Goal: Task Accomplishment & Management: Complete application form

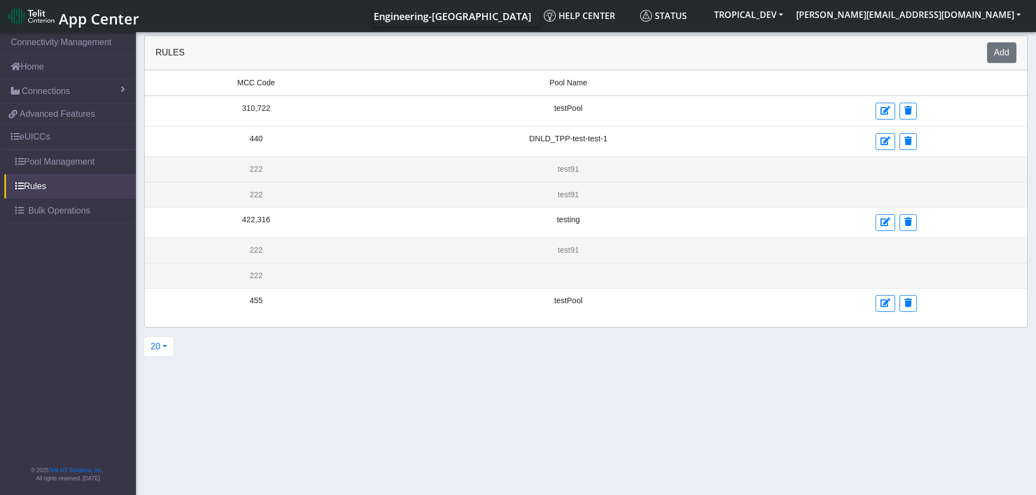
click at [258, 79] on span "MCC Code" at bounding box center [256, 82] width 38 height 11
click at [1000, 55] on button "Add" at bounding box center [1001, 52] width 29 height 21
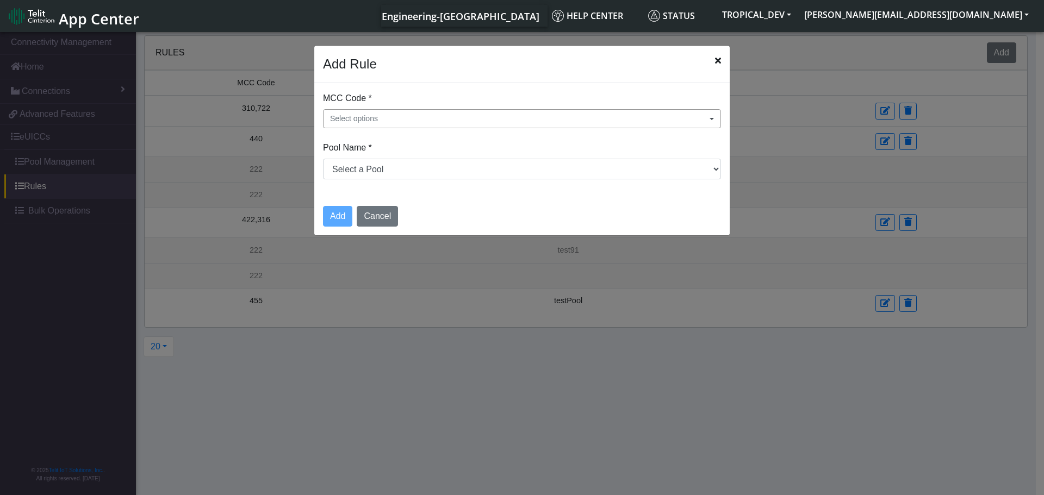
click at [391, 121] on button "Select options" at bounding box center [522, 118] width 398 height 19
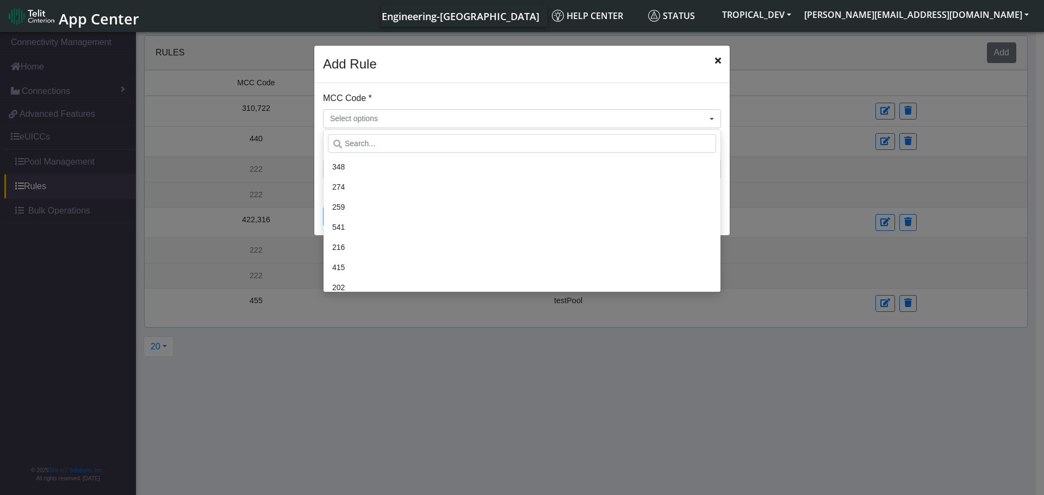
click at [357, 193] on li "274" at bounding box center [522, 187] width 388 height 20
click at [491, 80] on div "Add Rule" at bounding box center [521, 65] width 415 height 38
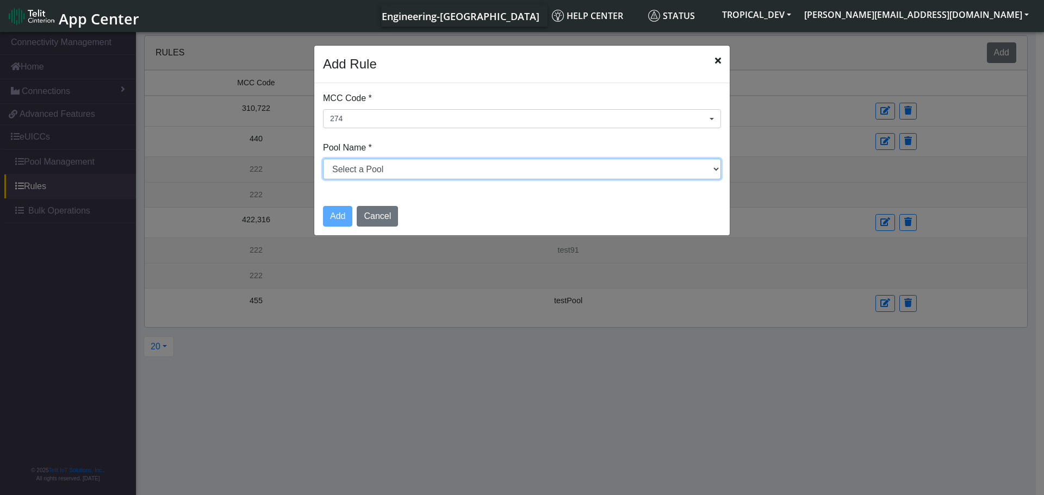
drag, startPoint x: 404, startPoint y: 167, endPoint x: 397, endPoint y: 178, distance: 12.5
click at [404, 167] on select "Select a Pool DNLD_TPP-test-test-1 DNLD_TPP-testing-[DATE] DNLD_TPP-test-apn-te…" at bounding box center [522, 169] width 398 height 21
select select "2: Object"
click at [323, 159] on select "Select a Pool DNLD_TPP-test-test-1 DNLD_TPP-testing-[DATE] DNLD_TPP-test-apn-te…" at bounding box center [522, 169] width 398 height 21
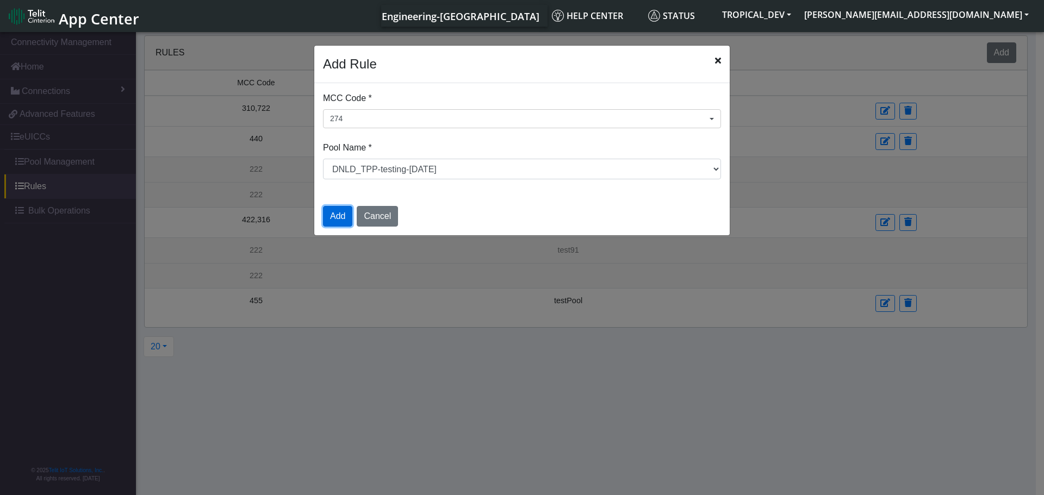
click at [335, 218] on button "Add" at bounding box center [337, 216] width 29 height 21
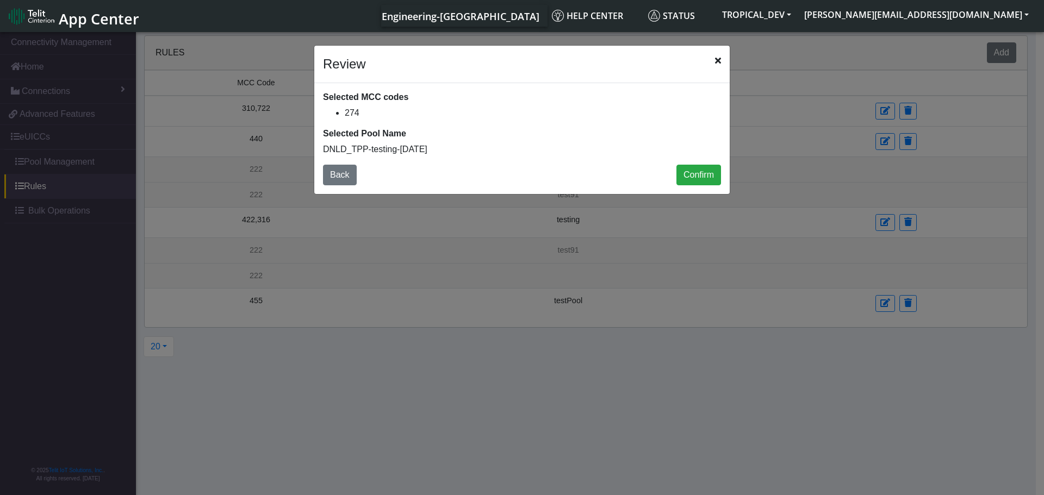
click at [720, 61] on icon "Close" at bounding box center [718, 60] width 6 height 9
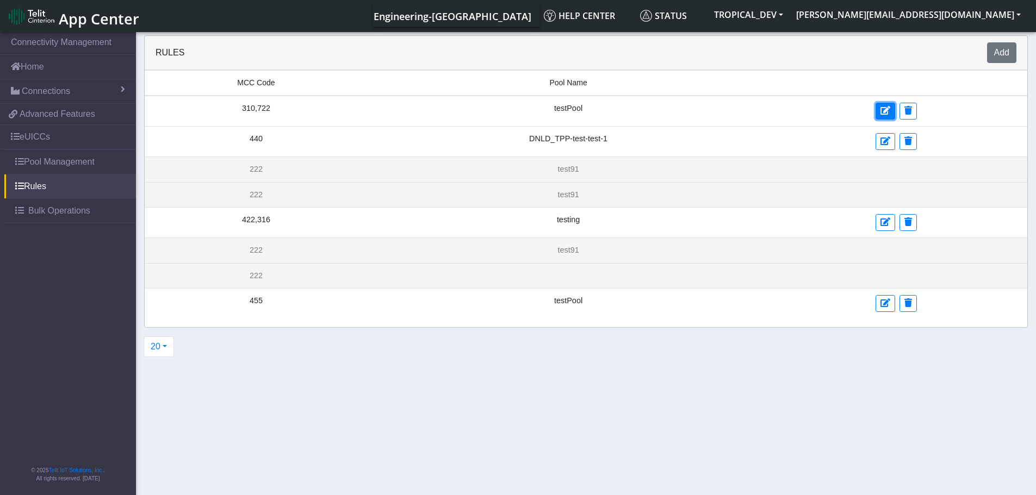
click at [880, 110] on icon at bounding box center [885, 110] width 10 height 9
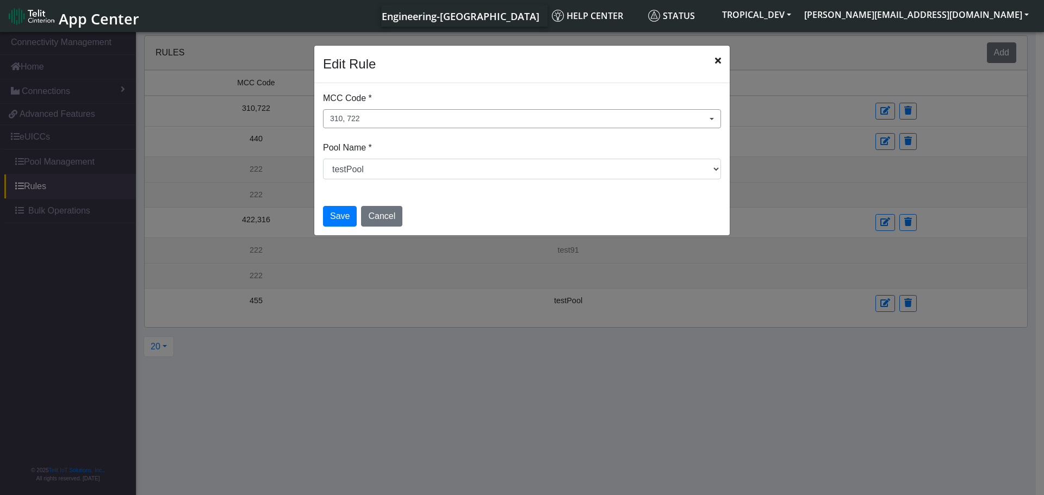
click at [357, 123] on span "310, 722" at bounding box center [345, 118] width 30 height 11
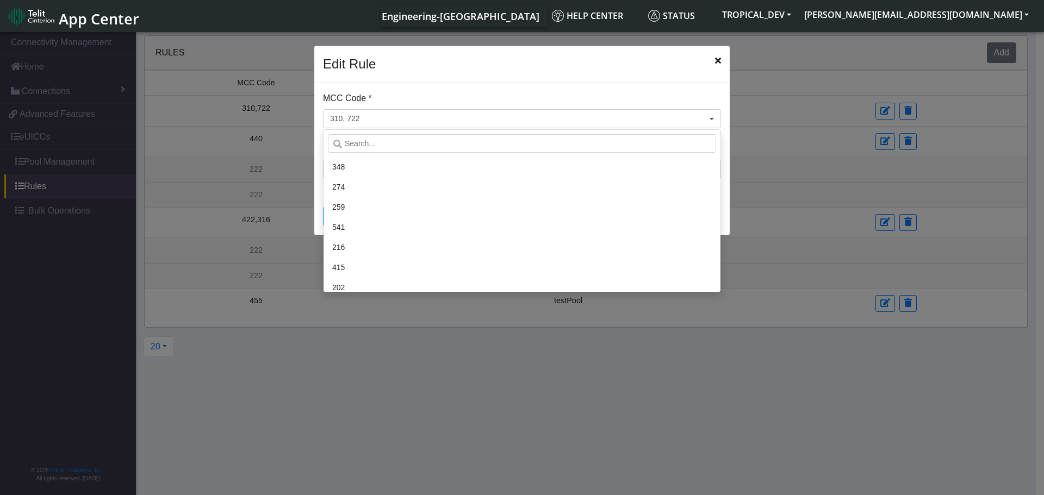
click at [484, 77] on div "Edit Rule" at bounding box center [521, 65] width 415 height 38
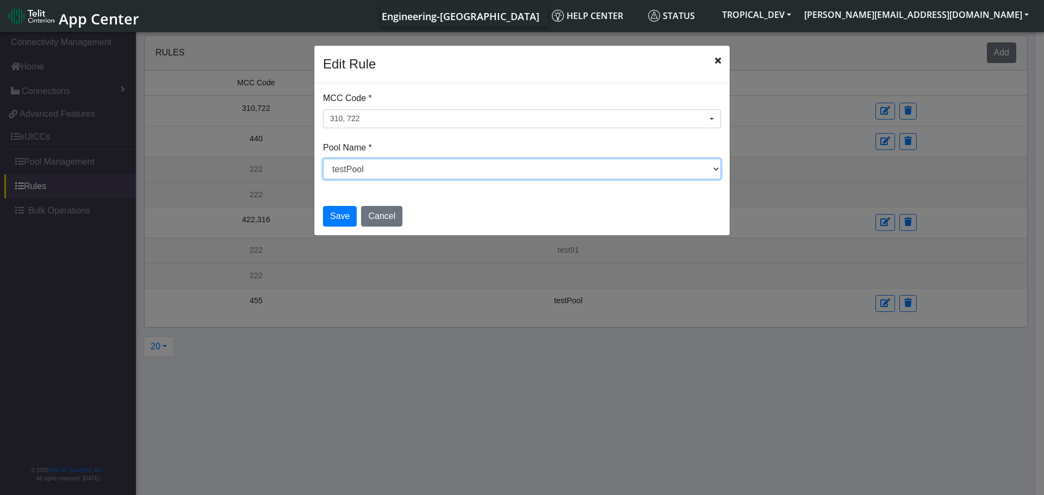
drag, startPoint x: 373, startPoint y: 165, endPoint x: 365, endPoint y: 179, distance: 15.6
click at [373, 165] on select "Select a Pool DNLD_TPP-test-test-1 DNLD_TPP-testing-[DATE] DNLD_TPP-test-apn-te…" at bounding box center [522, 169] width 398 height 21
select select "2: Object"
click at [323, 159] on select "Select a Pool DNLD_TPP-test-test-1 DNLD_TPP-testing-[DATE] DNLD_TPP-test-apn-te…" at bounding box center [522, 169] width 398 height 21
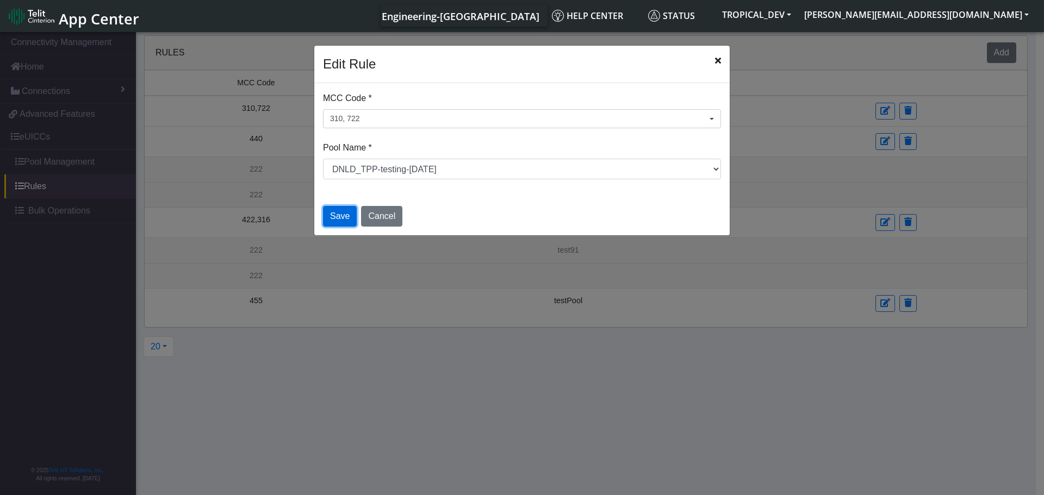
click at [341, 210] on button "Save" at bounding box center [340, 216] width 34 height 21
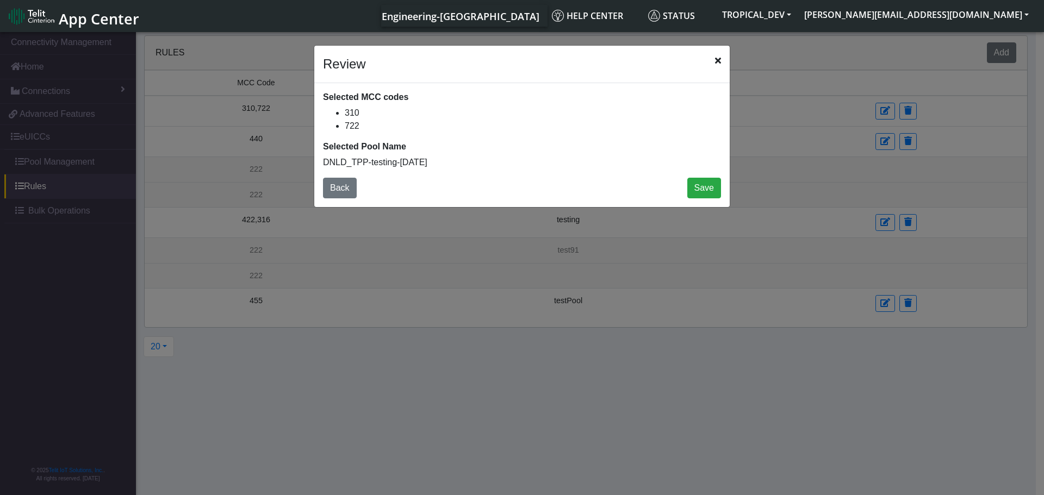
drag, startPoint x: 716, startPoint y: 57, endPoint x: 678, endPoint y: 73, distance: 41.9
click at [716, 57] on icon "Close" at bounding box center [718, 60] width 6 height 9
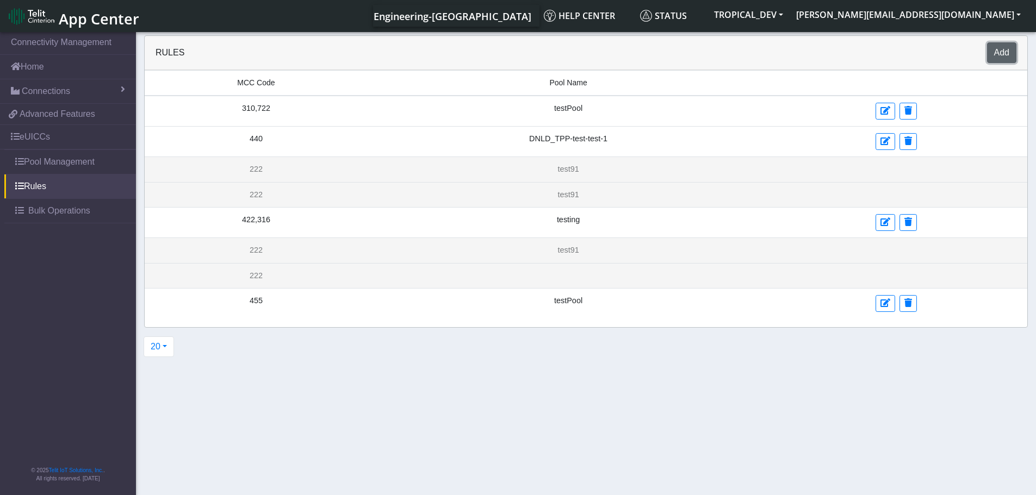
click at [998, 55] on button "Add" at bounding box center [1001, 52] width 29 height 21
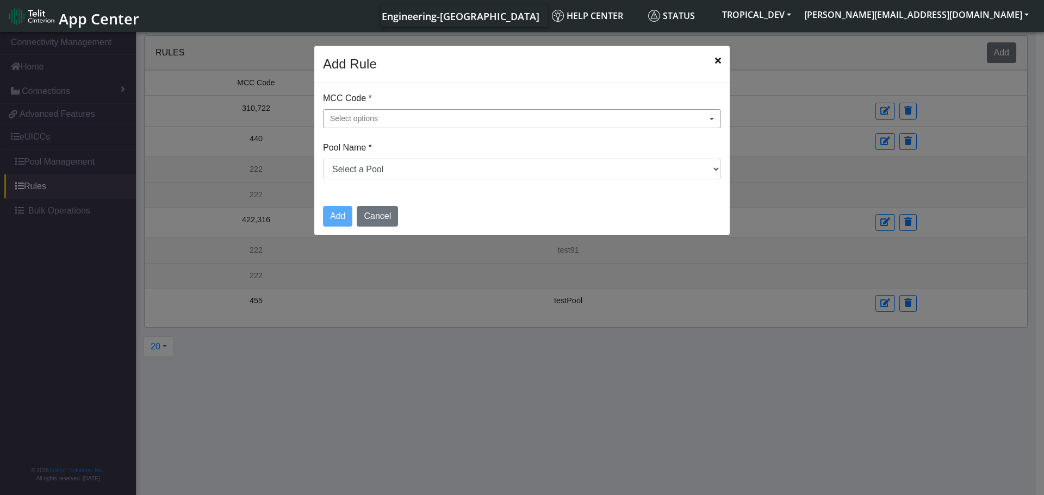
click at [382, 117] on button "Select options" at bounding box center [522, 118] width 398 height 19
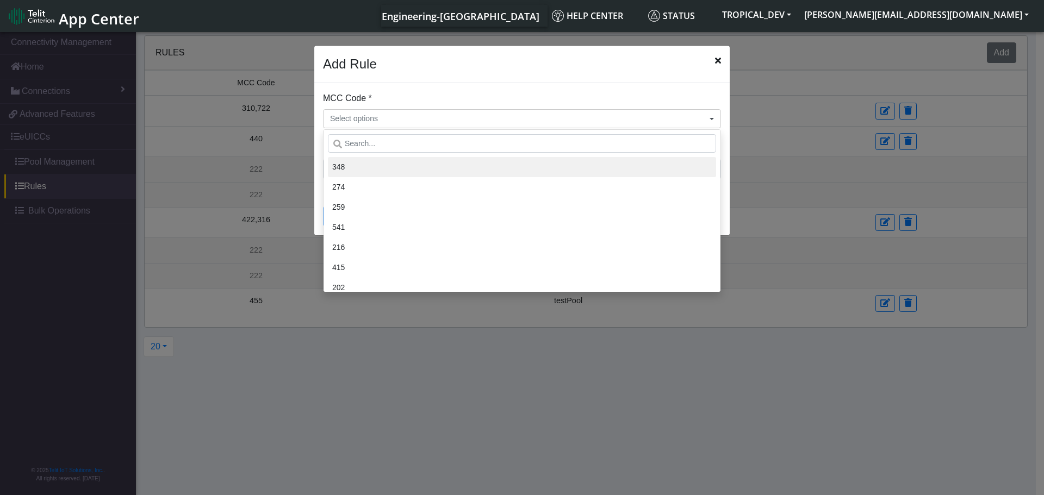
click at [370, 171] on li "348" at bounding box center [522, 167] width 388 height 20
click at [362, 189] on li "274" at bounding box center [522, 187] width 388 height 20
drag, startPoint x: 554, startPoint y: 80, endPoint x: 482, endPoint y: 135, distance: 90.7
click at [553, 80] on div "Add Rule" at bounding box center [521, 65] width 415 height 38
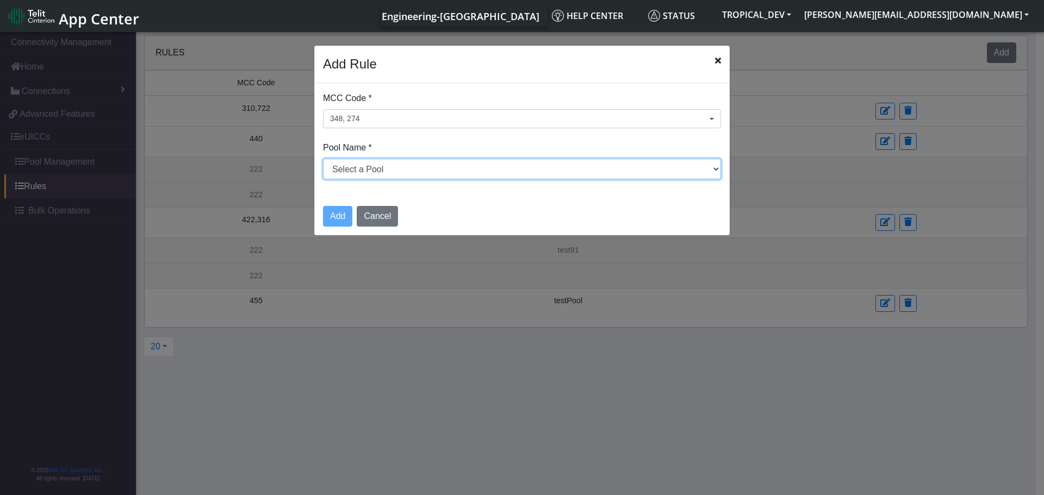
drag, startPoint x: 435, startPoint y: 170, endPoint x: 424, endPoint y: 179, distance: 13.9
click at [435, 170] on select "Select a Pool DNLD_TPP-test-test-1 DNLD_TPP-testing-[DATE] DNLD_TPP-test-apn-te…" at bounding box center [522, 169] width 398 height 21
select select "2: Object"
click at [323, 159] on select "Select a Pool DNLD_TPP-test-test-1 DNLD_TPP-testing-[DATE] DNLD_TPP-test-apn-te…" at bounding box center [522, 169] width 398 height 21
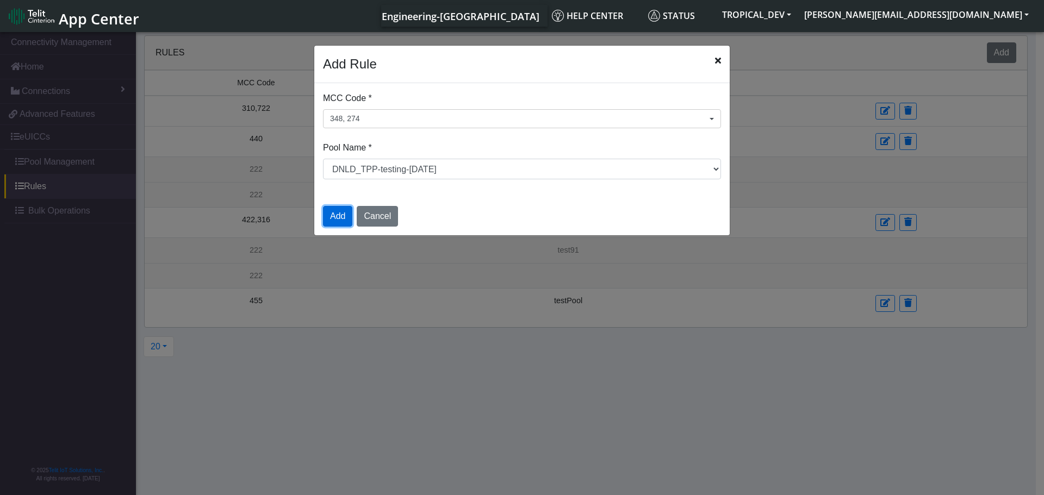
click at [334, 211] on button "Add" at bounding box center [337, 216] width 29 height 21
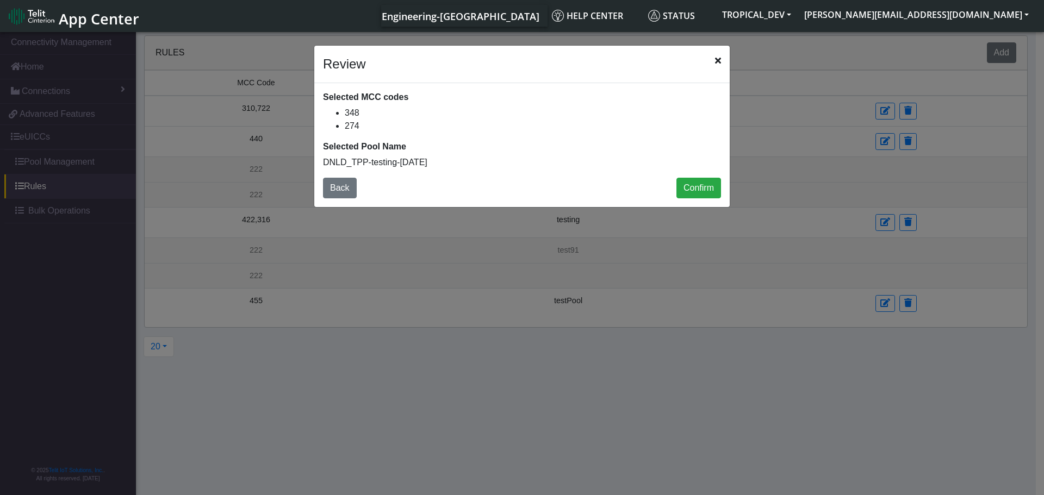
click at [716, 59] on icon "Close" at bounding box center [718, 60] width 6 height 9
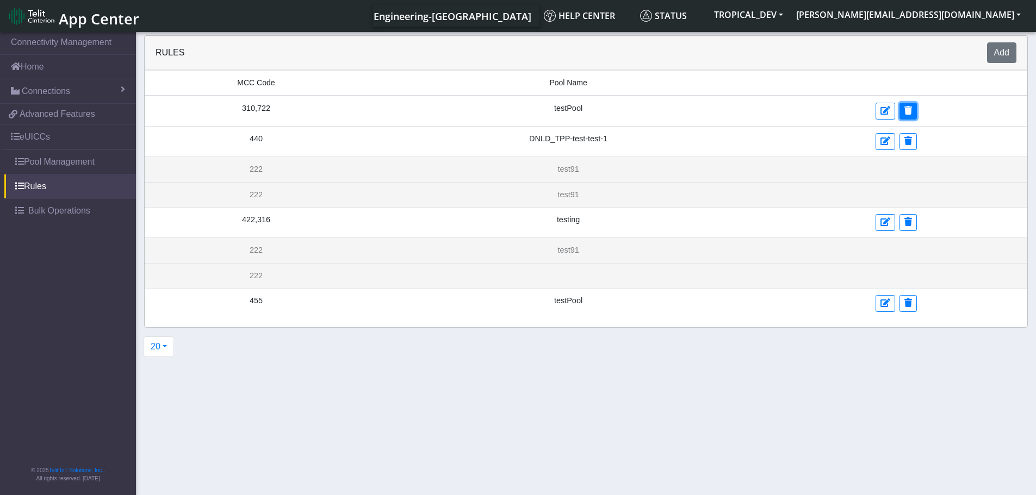
click at [910, 115] on button at bounding box center [907, 111] width 17 height 17
click at [166, 351] on button "20" at bounding box center [159, 347] width 30 height 21
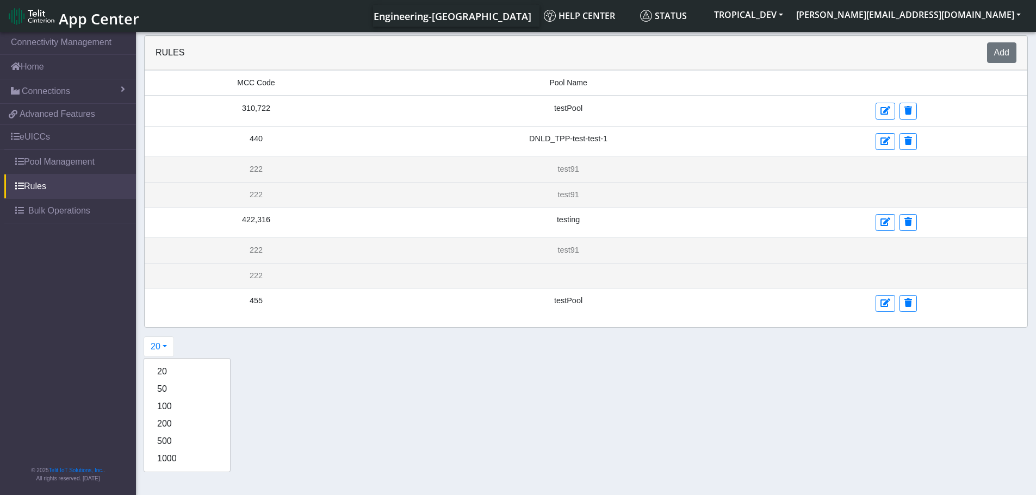
click at [340, 379] on section "Connectivity Management Home Connections List Map f11cc7369f76f2aecc0582877b5bc…" at bounding box center [518, 264] width 1036 height 469
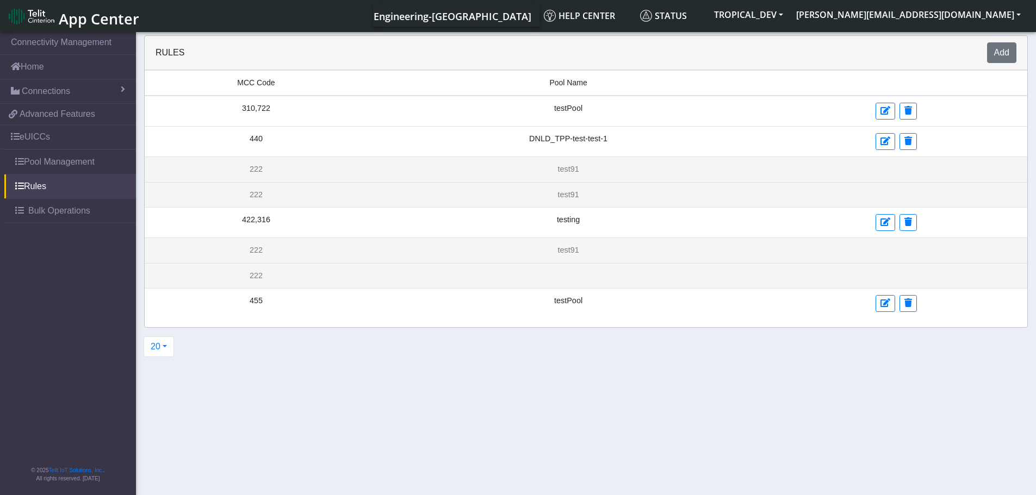
click at [119, 16] on span "App Center" at bounding box center [99, 19] width 80 height 20
